Goal: Task Accomplishment & Management: Manage account settings

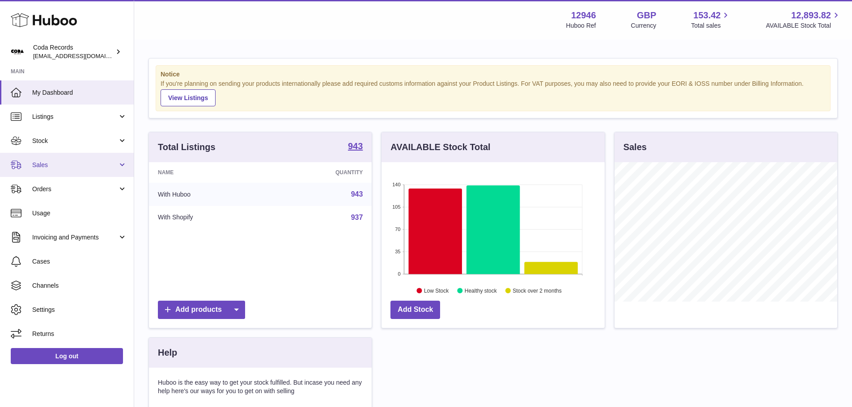
click at [45, 170] on link "Sales" at bounding box center [67, 165] width 134 height 24
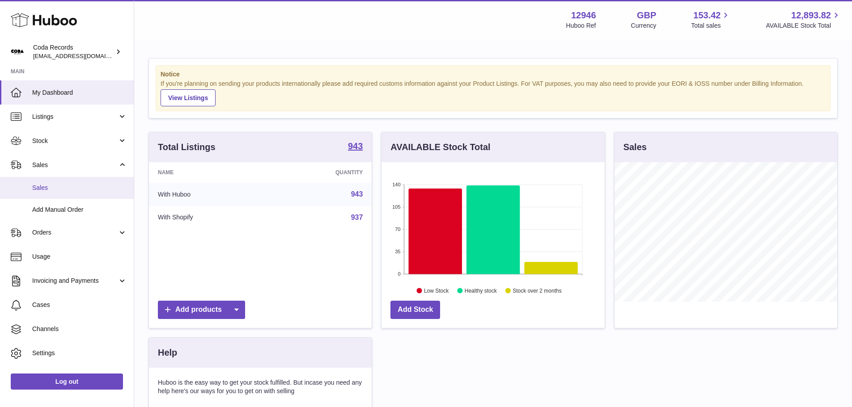
click at [38, 191] on span "Sales" at bounding box center [79, 188] width 95 height 8
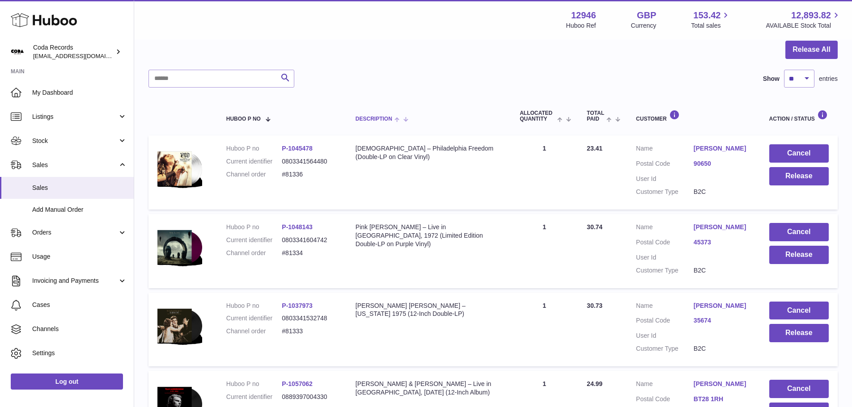
scroll to position [89, 0]
click at [715, 149] on link "[PERSON_NAME]" at bounding box center [723, 148] width 58 height 8
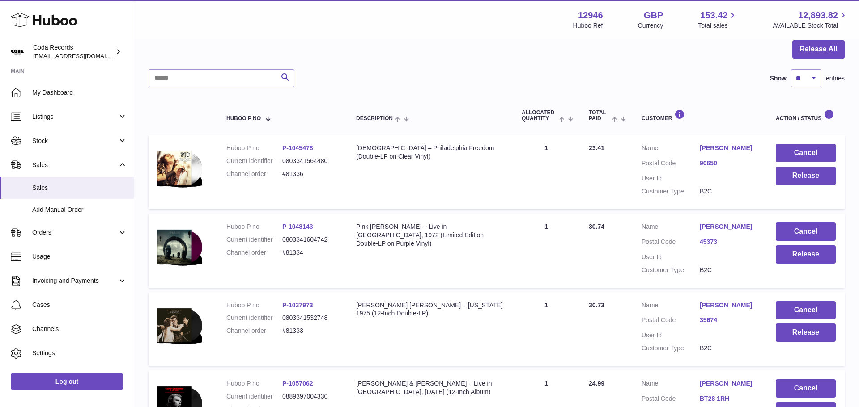
click at [647, 182] on div at bounding box center [429, 203] width 859 height 407
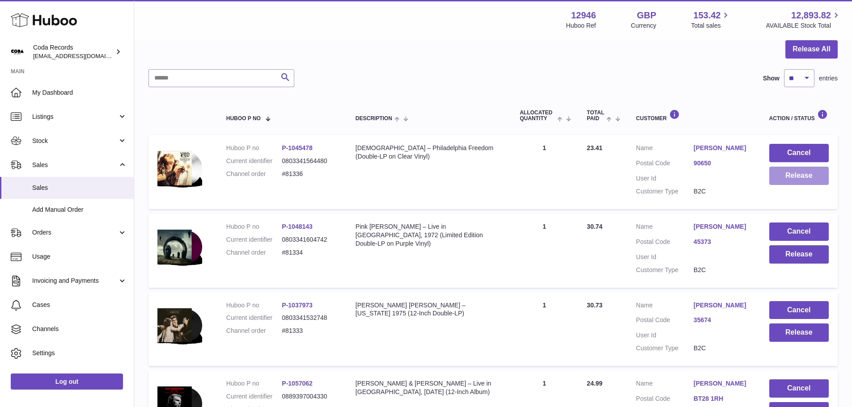
click at [805, 181] on button "Release" at bounding box center [798, 176] width 59 height 18
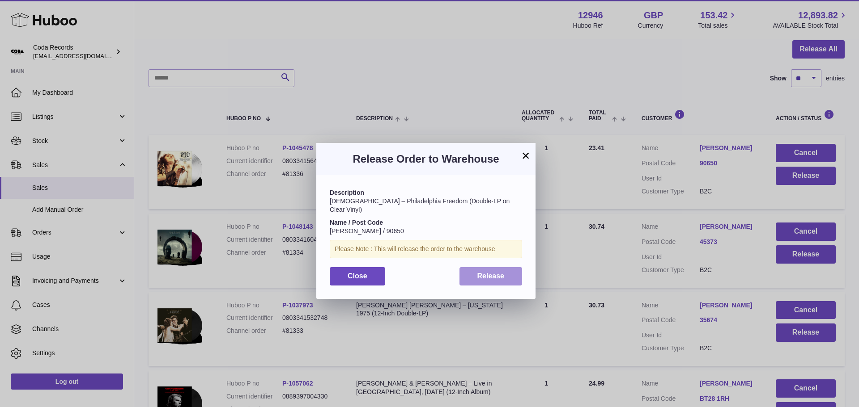
click at [492, 272] on span "Release" at bounding box center [490, 276] width 27 height 8
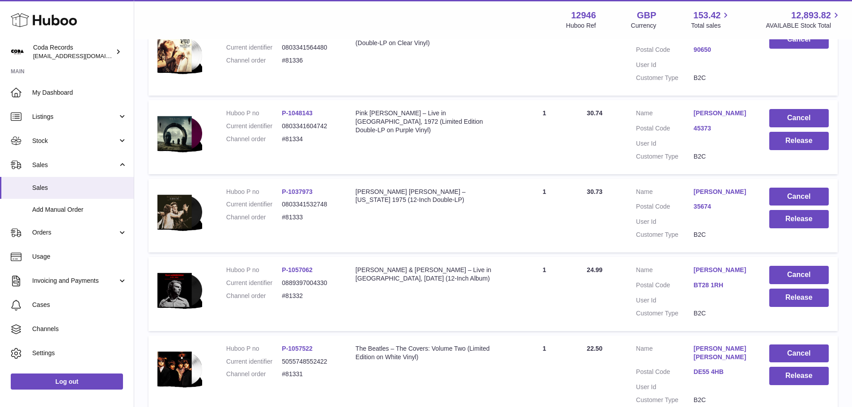
scroll to position [224, 0]
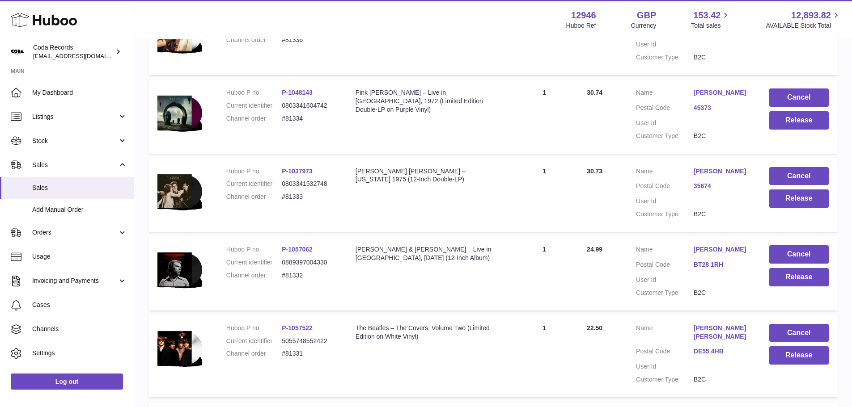
click at [703, 94] on link "[PERSON_NAME]" at bounding box center [723, 93] width 58 height 8
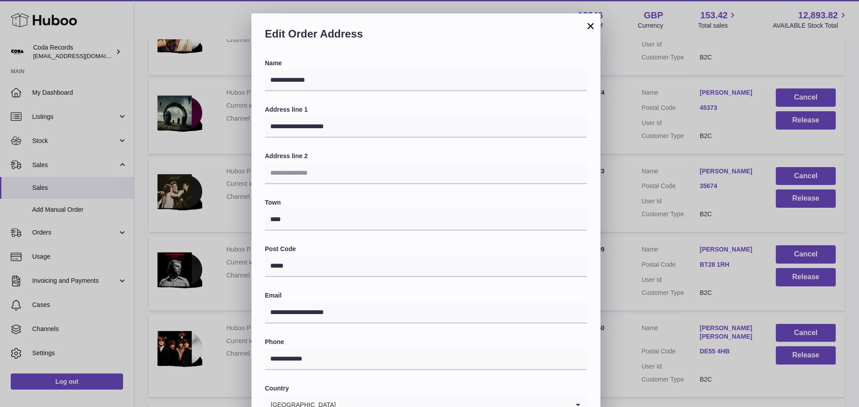
click at [627, 145] on div "**********" at bounding box center [429, 281] width 859 height 537
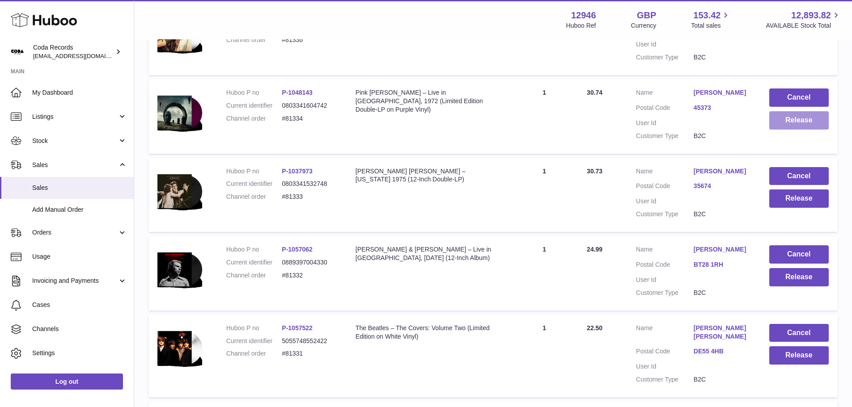
click at [781, 121] on button "Release" at bounding box center [798, 120] width 59 height 18
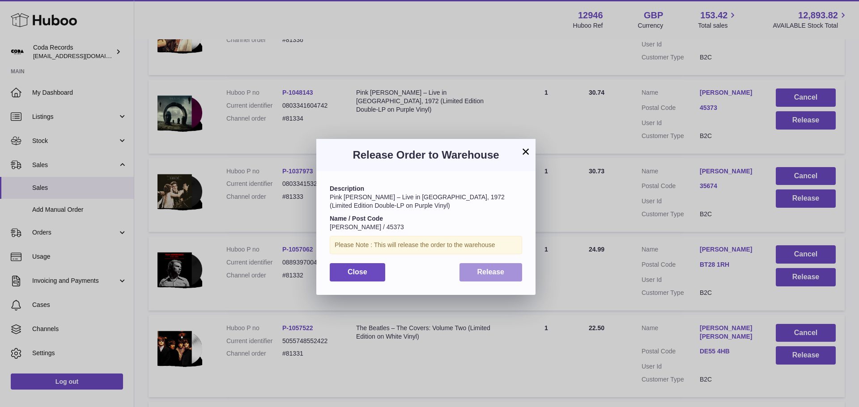
click at [492, 280] on button "Release" at bounding box center [490, 272] width 63 height 18
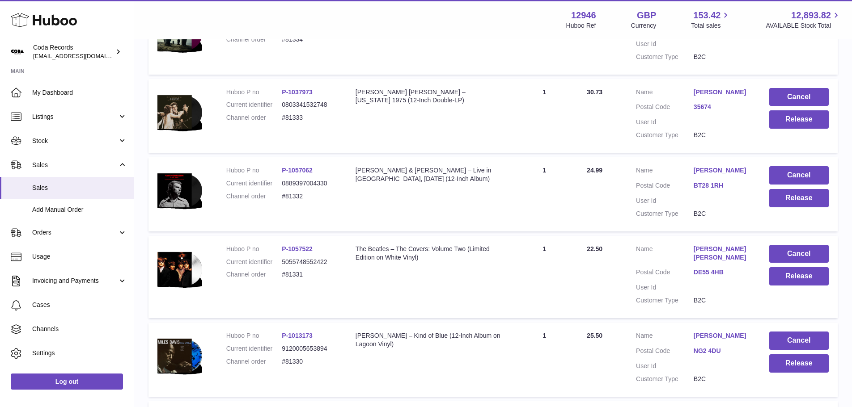
scroll to position [313, 0]
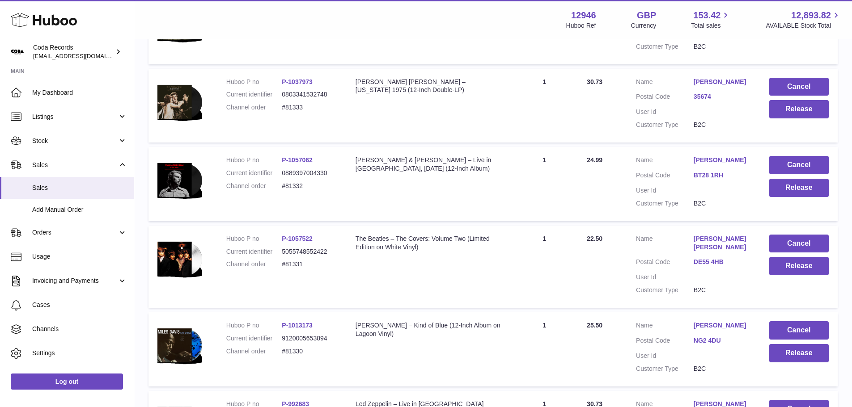
click at [727, 83] on link "[PERSON_NAME]" at bounding box center [723, 82] width 58 height 8
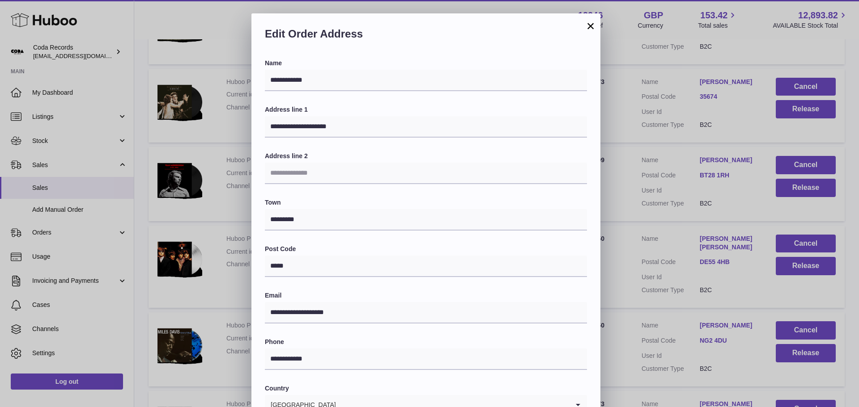
click at [651, 140] on div "**********" at bounding box center [429, 281] width 859 height 537
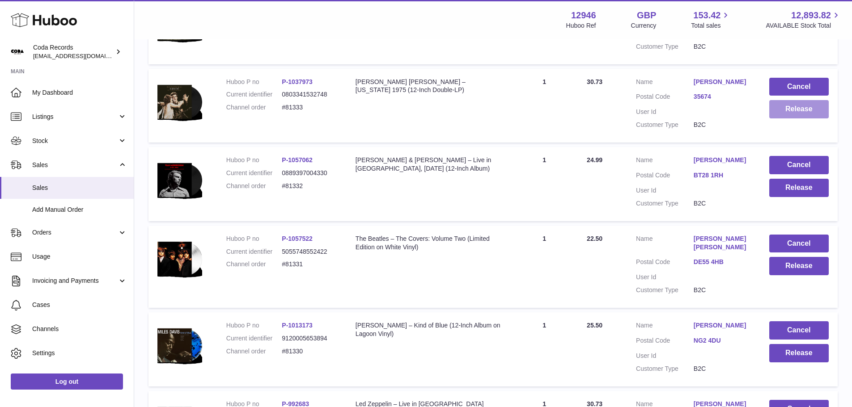
click at [797, 115] on button "Release" at bounding box center [798, 109] width 59 height 18
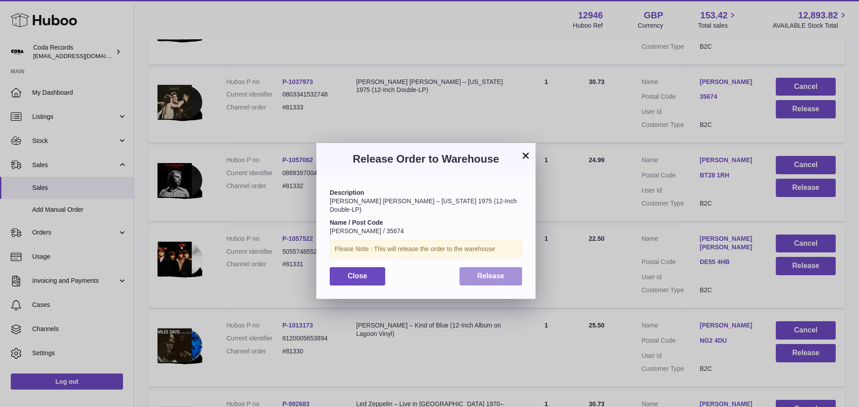
click at [485, 272] on span "Release" at bounding box center [490, 276] width 27 height 8
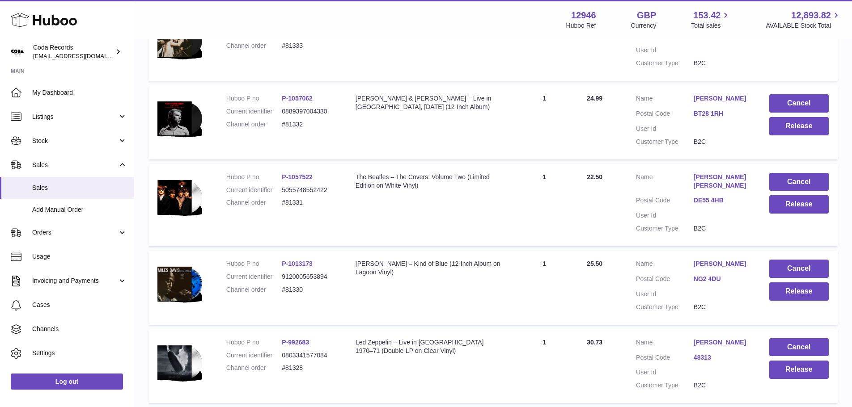
scroll to position [403, 0]
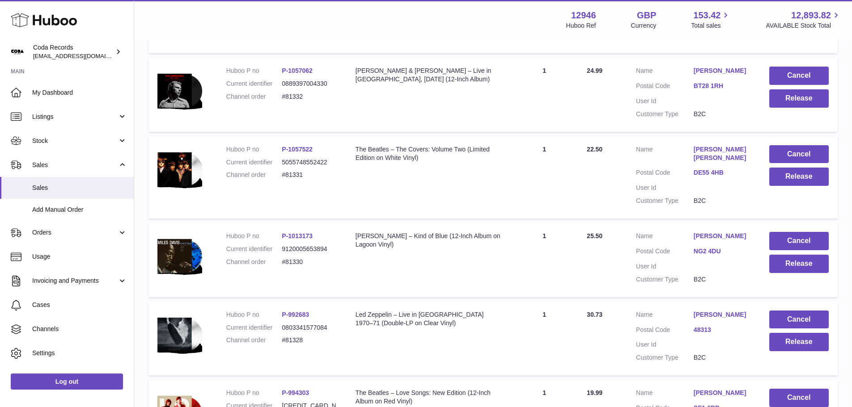
click at [710, 66] on td "Customer Name [PERSON_NAME] Postal Code BT28 1RH User Id Customer Type B2C" at bounding box center [693, 95] width 133 height 74
click at [709, 68] on link "[PERSON_NAME]" at bounding box center [723, 71] width 58 height 8
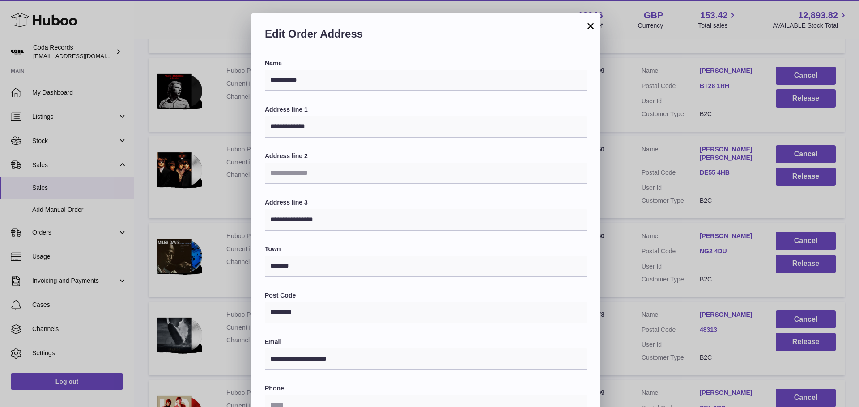
click at [639, 137] on div "**********" at bounding box center [429, 281] width 859 height 537
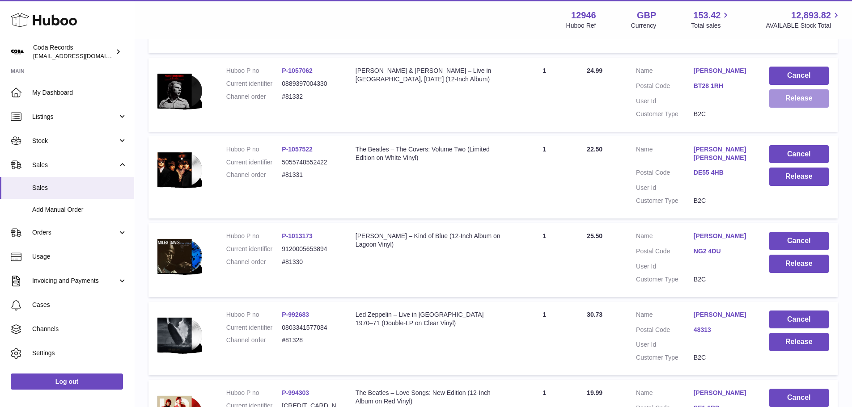
click at [786, 106] on button "Release" at bounding box center [798, 98] width 59 height 18
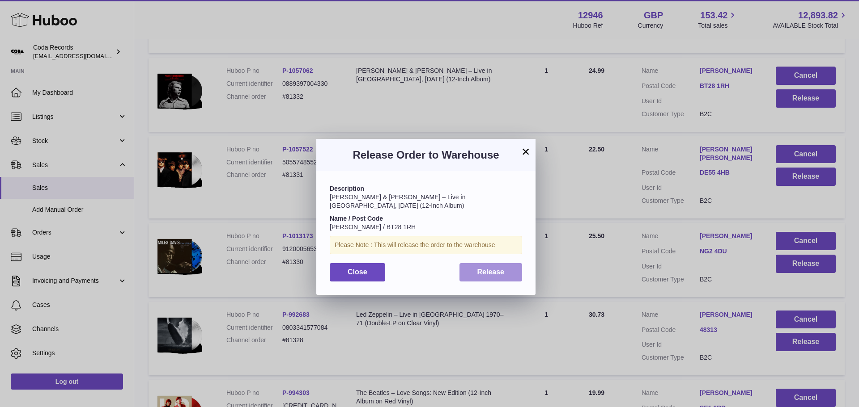
click at [477, 273] on span "Release" at bounding box center [490, 272] width 27 height 8
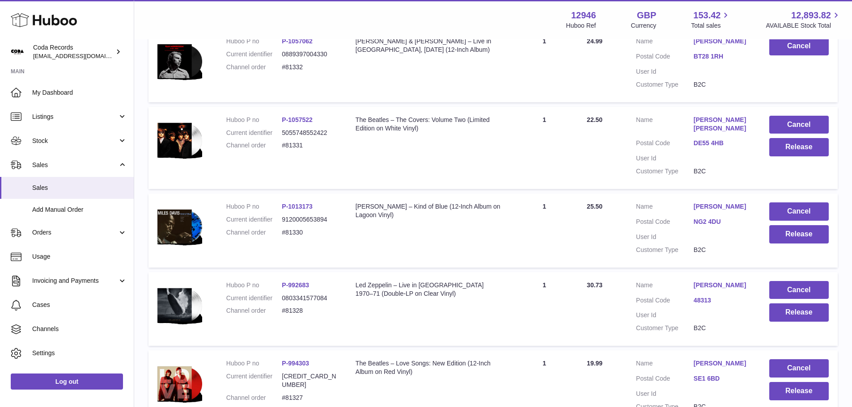
scroll to position [447, 0]
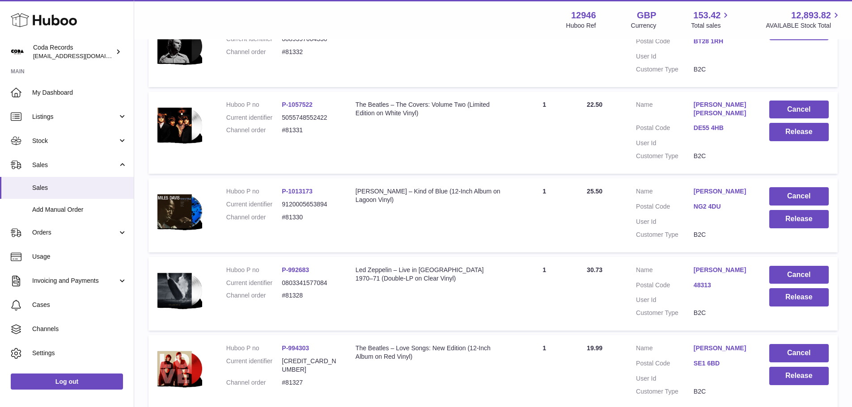
click at [703, 106] on link "[PERSON_NAME] [PERSON_NAME]" at bounding box center [723, 109] width 58 height 17
click at [638, 172] on div at bounding box center [426, 203] width 852 height 407
click at [791, 135] on button "Release" at bounding box center [798, 132] width 59 height 18
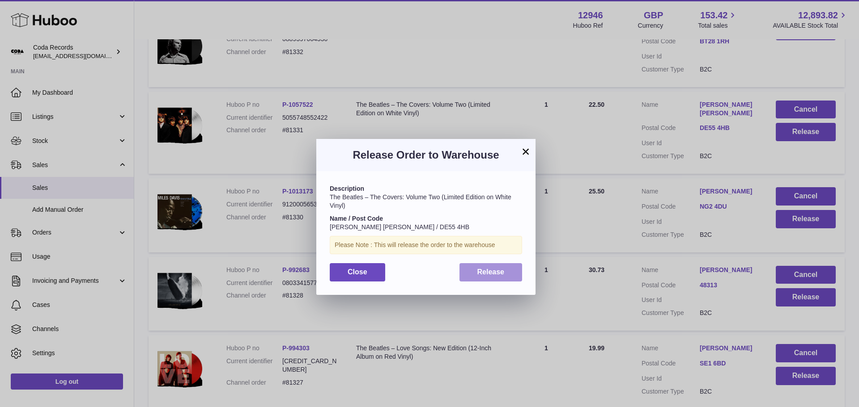
click at [502, 267] on button "Release" at bounding box center [490, 272] width 63 height 18
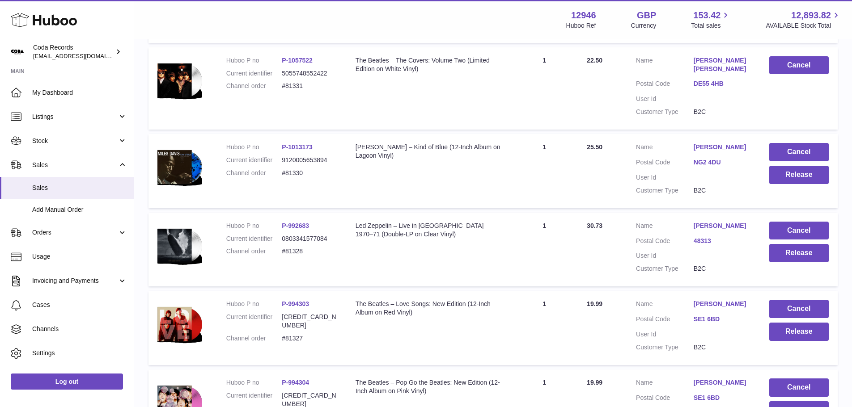
scroll to position [492, 0]
click at [696, 143] on link "[PERSON_NAME]" at bounding box center [723, 147] width 58 height 8
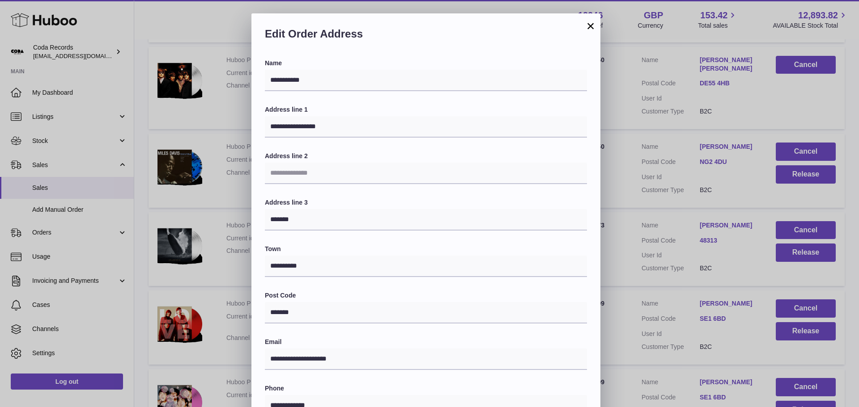
click at [649, 199] on div "**********" at bounding box center [429, 281] width 859 height 537
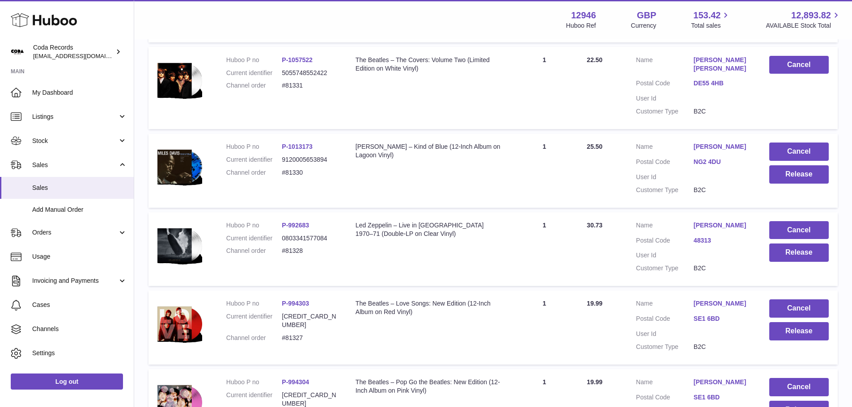
click at [806, 180] on td "Cancel Release" at bounding box center [798, 171] width 77 height 74
click at [800, 172] on button "Release" at bounding box center [798, 175] width 59 height 18
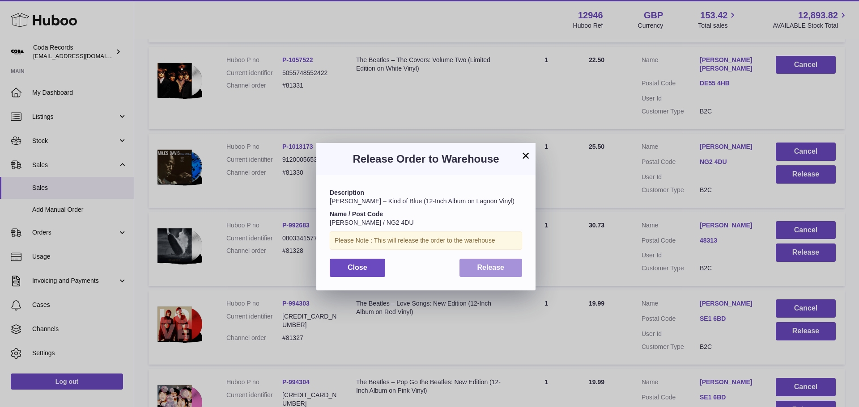
click at [498, 264] on span "Release" at bounding box center [490, 268] width 27 height 8
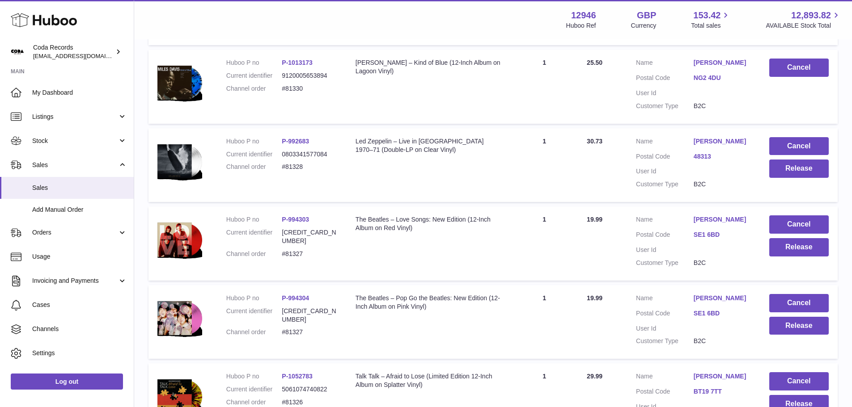
scroll to position [581, 0]
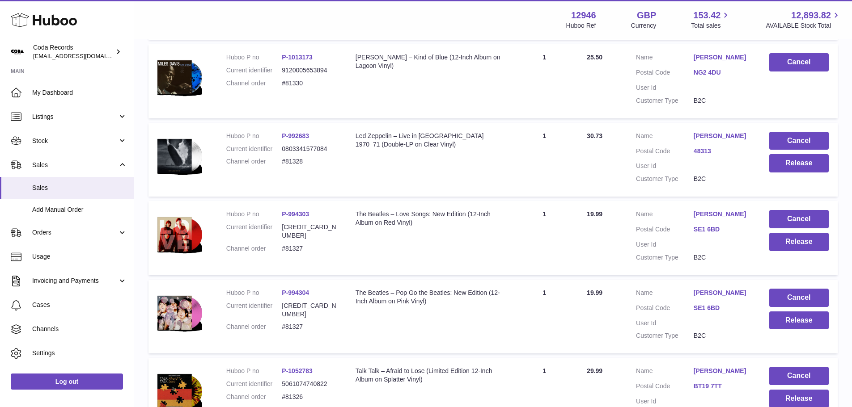
click at [706, 132] on link "[PERSON_NAME]" at bounding box center [723, 136] width 58 height 8
click at [631, 180] on div "**********" at bounding box center [426, 281] width 852 height 537
click at [797, 162] on button "Release" at bounding box center [798, 163] width 59 height 18
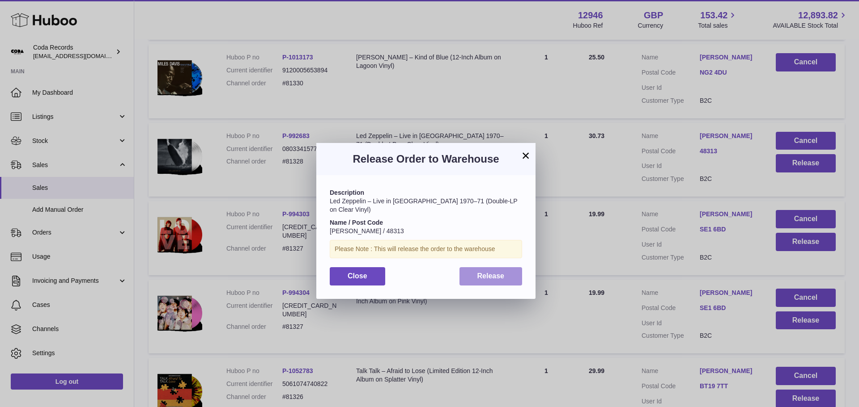
click at [497, 272] on span "Release" at bounding box center [490, 276] width 27 height 8
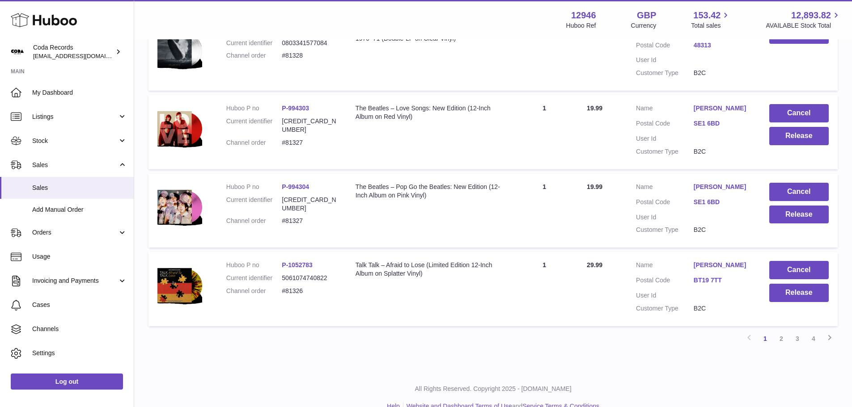
scroll to position [696, 0]
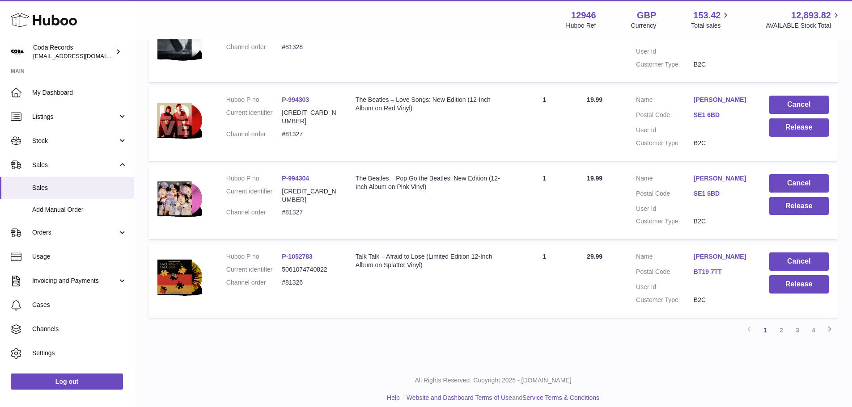
click at [724, 174] on link "[PERSON_NAME]" at bounding box center [723, 178] width 58 height 8
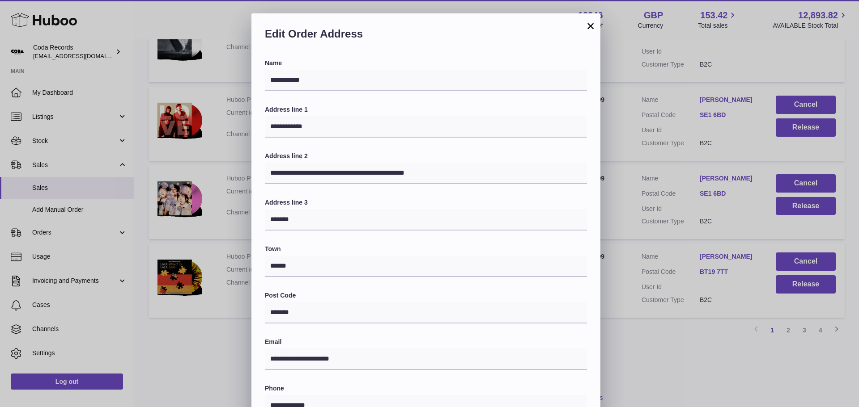
click at [641, 147] on div "**********" at bounding box center [429, 281] width 859 height 537
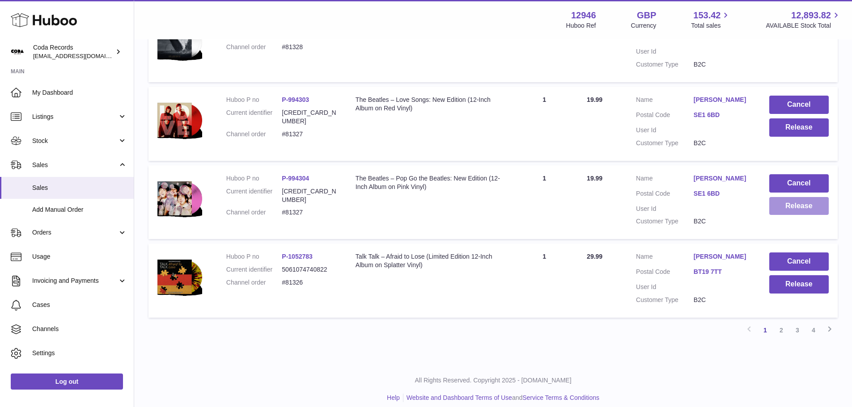
click at [792, 199] on button "Release" at bounding box center [798, 206] width 59 height 18
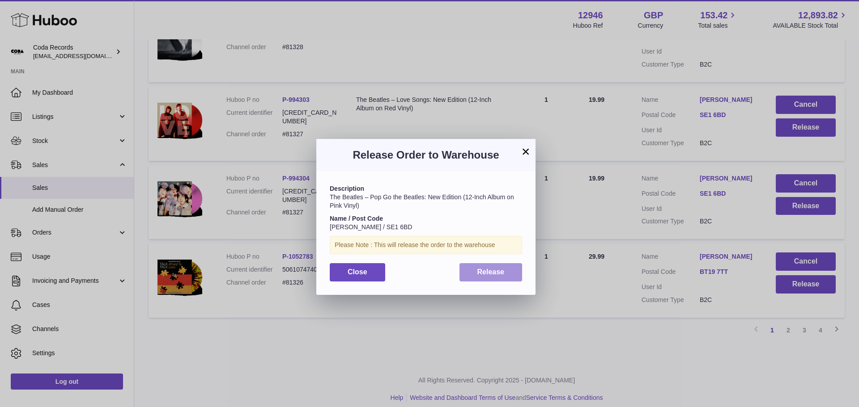
drag, startPoint x: 486, startPoint y: 268, endPoint x: 686, endPoint y: 199, distance: 211.9
click at [487, 268] on span "Release" at bounding box center [490, 272] width 27 height 8
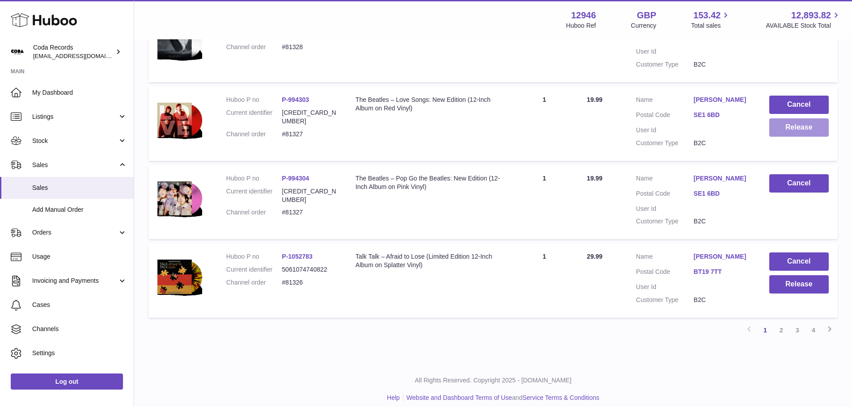
click at [815, 121] on button "Release" at bounding box center [798, 128] width 59 height 18
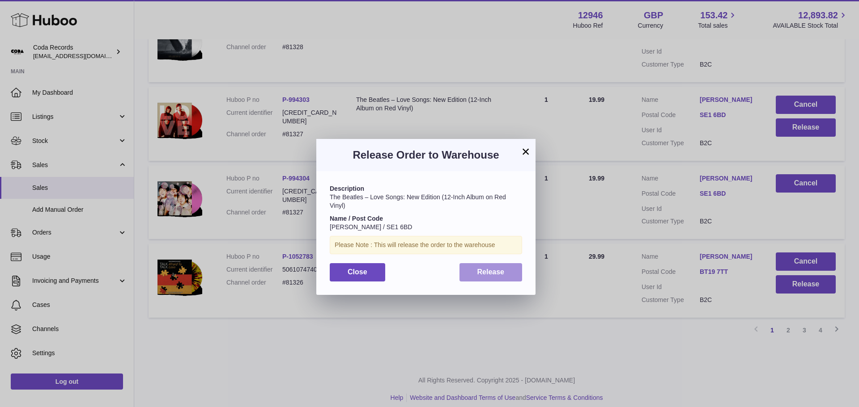
click at [482, 275] on span "Release" at bounding box center [490, 272] width 27 height 8
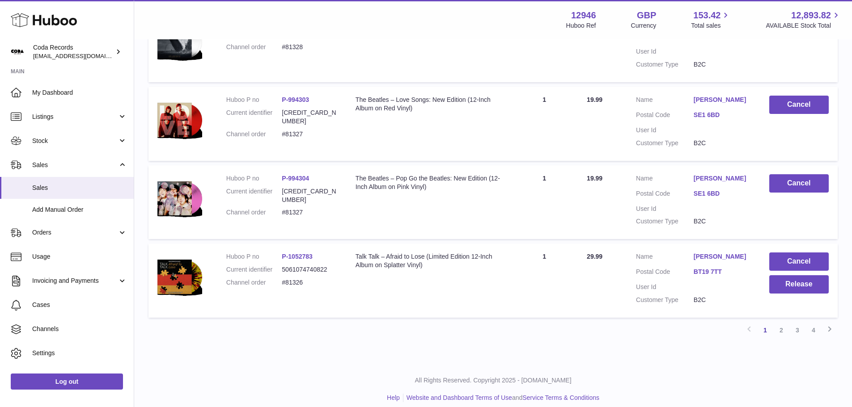
click at [712, 253] on link "[PERSON_NAME]" at bounding box center [723, 257] width 58 height 8
click at [624, 239] on div at bounding box center [426, 203] width 852 height 407
click at [779, 277] on button "Release" at bounding box center [798, 285] width 59 height 18
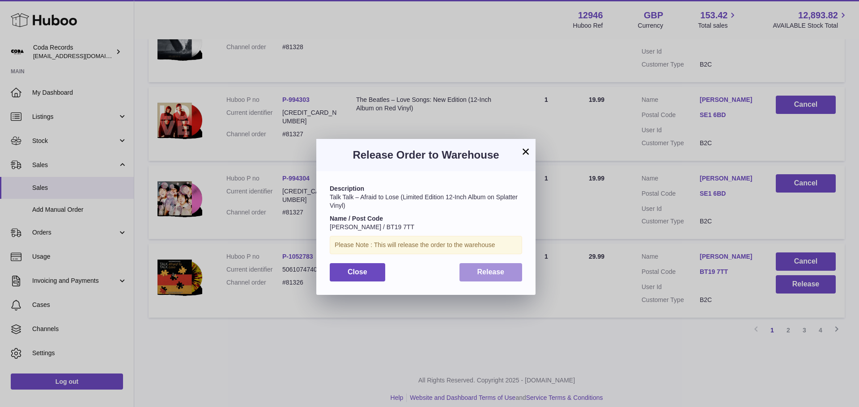
click at [475, 277] on button "Release" at bounding box center [490, 272] width 63 height 18
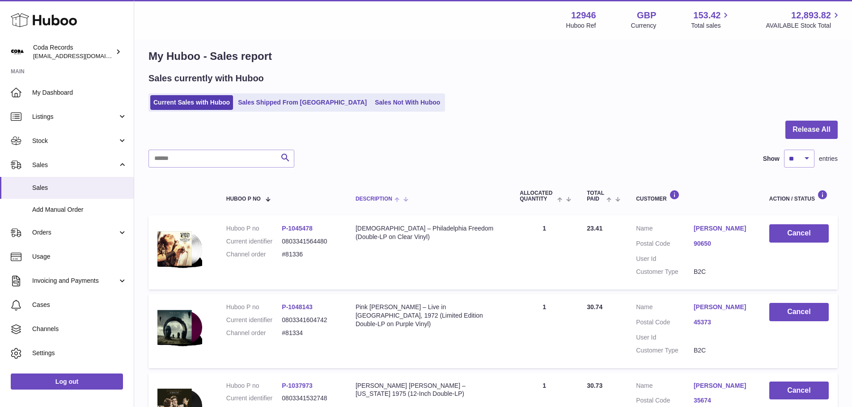
scroll to position [0, 0]
